Goal: Task Accomplishment & Management: Use online tool/utility

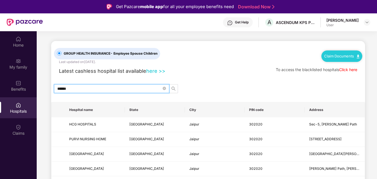
click at [74, 88] on input "******" at bounding box center [109, 88] width 104 height 6
type input "******"
click at [173, 88] on icon "search" at bounding box center [173, 88] width 4 height 4
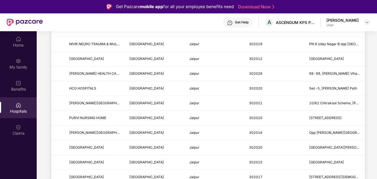
scroll to position [67, 0]
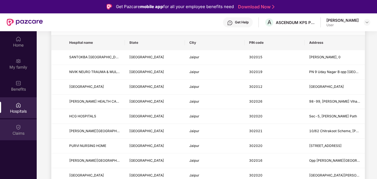
click at [8, 132] on div "Claims" at bounding box center [18, 133] width 37 height 6
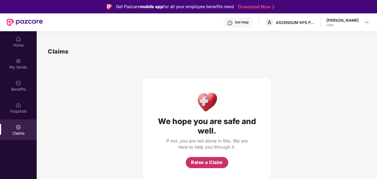
click at [201, 159] on span "Raise a Claim" at bounding box center [207, 162] width 32 height 7
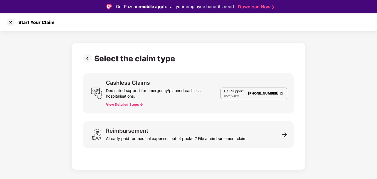
click at [132, 105] on button "View Detailed Steps ->" at bounding box center [124, 104] width 37 height 4
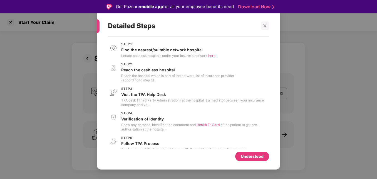
scroll to position [9, 0]
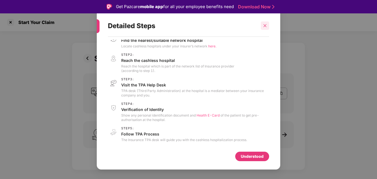
click at [263, 24] on icon "close" at bounding box center [265, 26] width 4 height 4
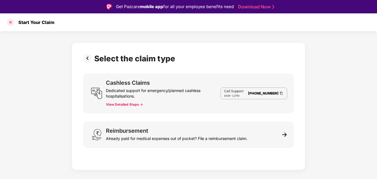
click at [10, 22] on div at bounding box center [10, 22] width 9 height 9
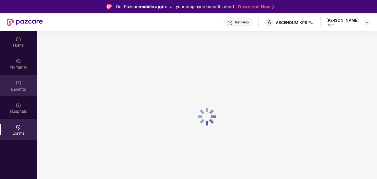
click at [27, 87] on div "Benefits" at bounding box center [18, 89] width 37 height 6
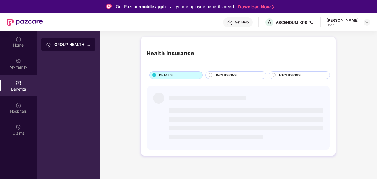
click at [212, 74] on circle at bounding box center [211, 75] width 4 height 4
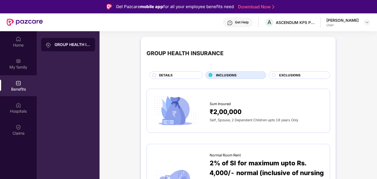
click at [172, 74] on span "DETAILS" at bounding box center [166, 75] width 14 height 5
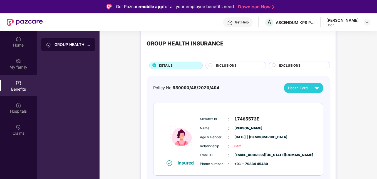
scroll to position [28, 0]
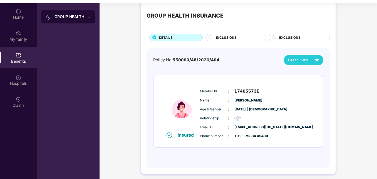
click at [238, 118] on span "Self" at bounding box center [249, 118] width 28 height 5
drag, startPoint x: 238, startPoint y: 118, endPoint x: 186, endPoint y: 109, distance: 52.9
click at [186, 109] on img at bounding box center [181, 108] width 33 height 47
click at [301, 60] on span "Health Card" at bounding box center [298, 60] width 20 height 6
drag, startPoint x: 243, startPoint y: 64, endPoint x: 241, endPoint y: 61, distance: 3.8
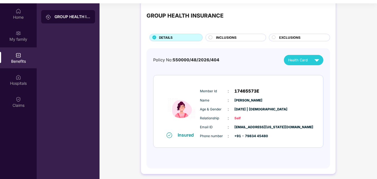
click at [243, 63] on div "Policy No: 550000/48/2026/404 Health Card" at bounding box center [238, 60] width 170 height 10
click at [222, 38] on span "INCLUSIONS" at bounding box center [226, 37] width 21 height 5
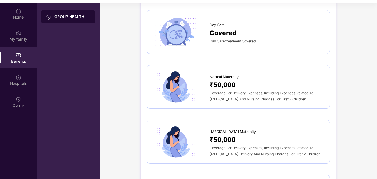
scroll to position [622, 0]
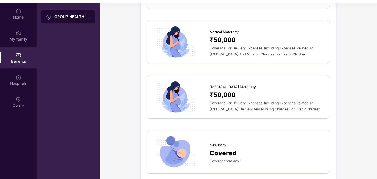
click at [185, 142] on img at bounding box center [176, 152] width 46 height 32
click at [224, 148] on span "Covered" at bounding box center [223, 153] width 27 height 10
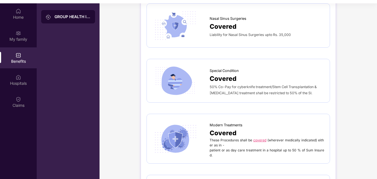
scroll to position [1086, 0]
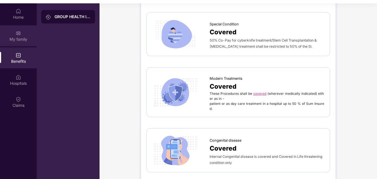
click at [21, 40] on div "My family" at bounding box center [18, 39] width 37 height 6
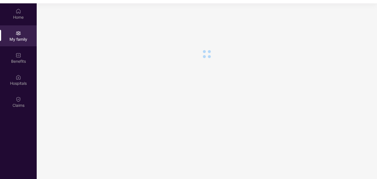
scroll to position [0, 0]
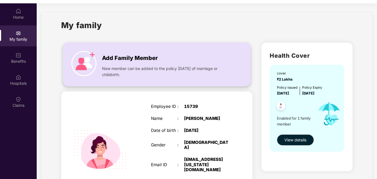
click at [89, 66] on img at bounding box center [84, 63] width 25 height 25
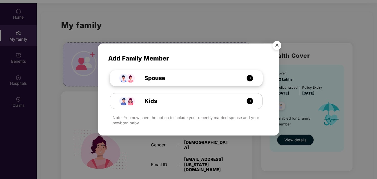
click at [248, 80] on img at bounding box center [250, 78] width 7 height 7
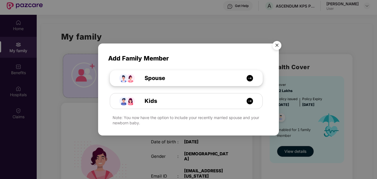
select select "****"
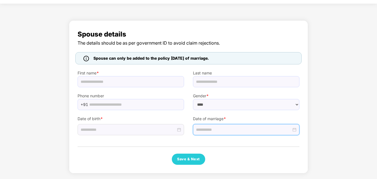
click at [290, 131] on input at bounding box center [243, 129] width 95 height 6
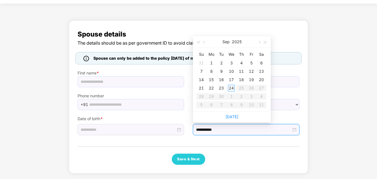
type input "**********"
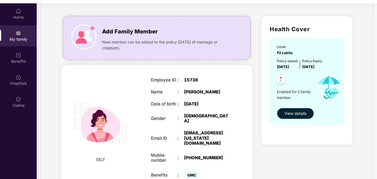
scroll to position [50, 0]
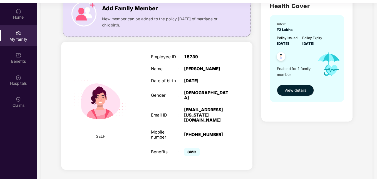
click at [186, 148] on span "GMC" at bounding box center [192, 152] width 16 height 8
click at [193, 148] on span "GMC" at bounding box center [192, 152] width 16 height 8
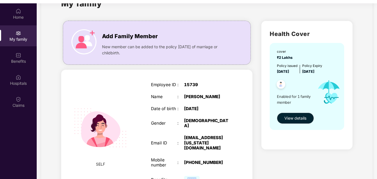
scroll to position [0, 0]
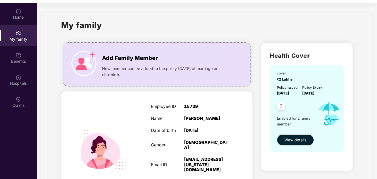
click at [281, 105] on img at bounding box center [281, 107] width 14 height 14
click at [315, 110] on img at bounding box center [329, 113] width 33 height 35
click at [277, 95] on span "[DATE]" at bounding box center [283, 93] width 12 height 4
click at [303, 139] on span "View details" at bounding box center [296, 140] width 22 height 6
click at [21, 11] on div "Home" at bounding box center [18, 13] width 37 height 21
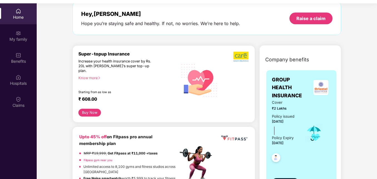
scroll to position [56, 0]
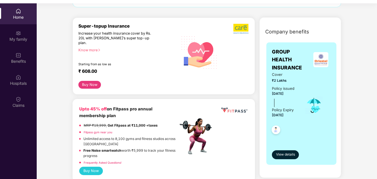
click at [320, 64] on img at bounding box center [321, 59] width 15 height 15
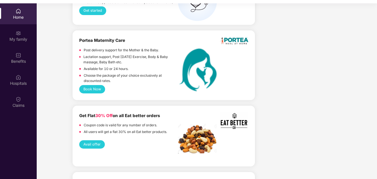
scroll to position [640, 0]
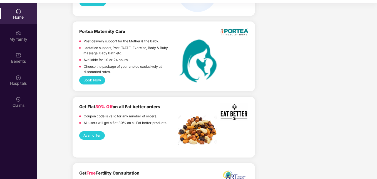
click at [90, 77] on button "Book Now" at bounding box center [92, 80] width 26 height 8
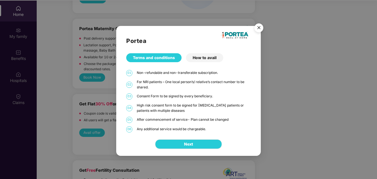
scroll to position [31, 0]
click at [200, 55] on div "How to avail" at bounding box center [204, 57] width 37 height 9
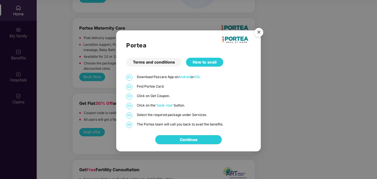
click at [200, 58] on div "How to avail" at bounding box center [204, 62] width 37 height 9
click at [164, 64] on div "Terms and conditions" at bounding box center [153, 62] width 55 height 9
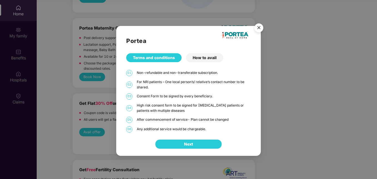
click at [180, 144] on button "Next" at bounding box center [188, 143] width 67 height 9
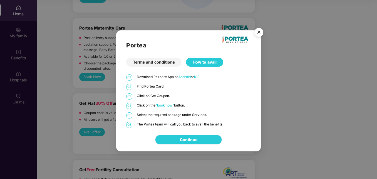
click at [183, 140] on link "Continue" at bounding box center [189, 139] width 18 height 6
click at [257, 32] on img "Close" at bounding box center [259, 33] width 16 height 16
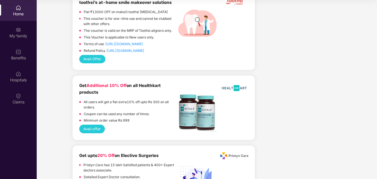
scroll to position [1335, 0]
